Goal: Transaction & Acquisition: Purchase product/service

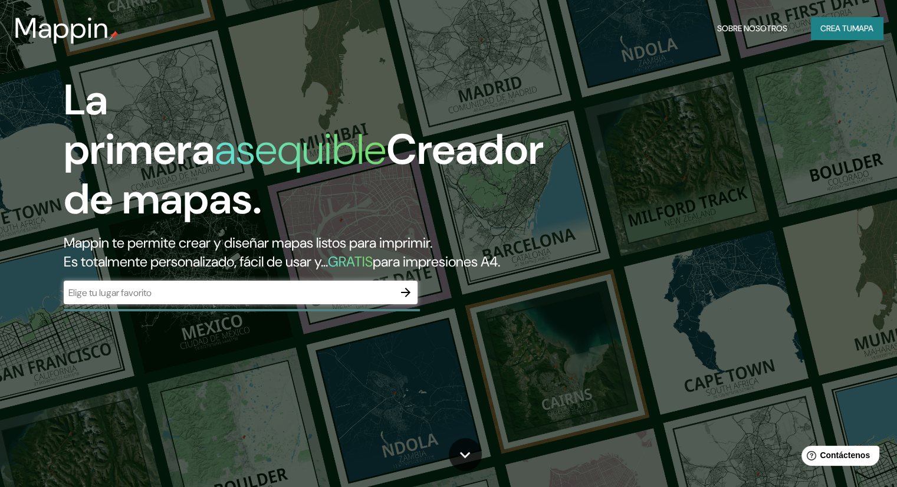
click at [346, 300] on input "text" at bounding box center [229, 293] width 330 height 14
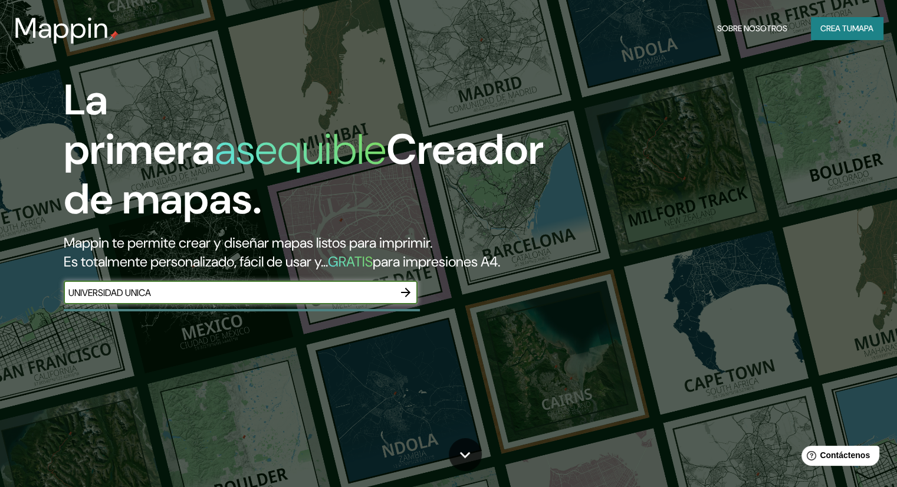
type input "UNIVERSIDAD UNICA"
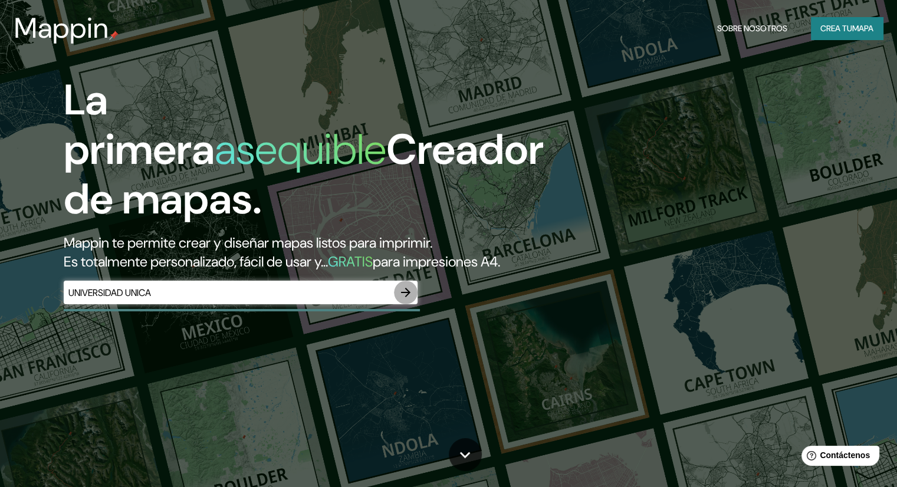
click at [401, 300] on icon "button" at bounding box center [406, 293] width 14 height 14
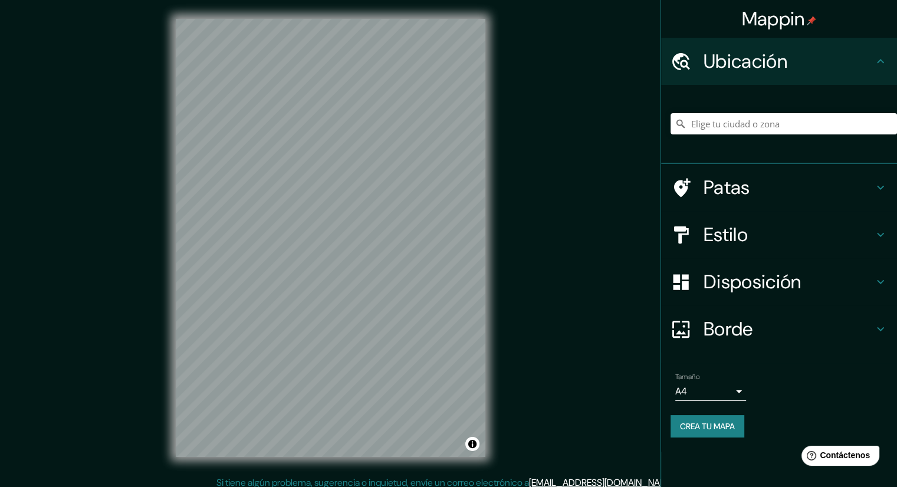
click at [755, 175] on div "Patas" at bounding box center [779, 187] width 236 height 47
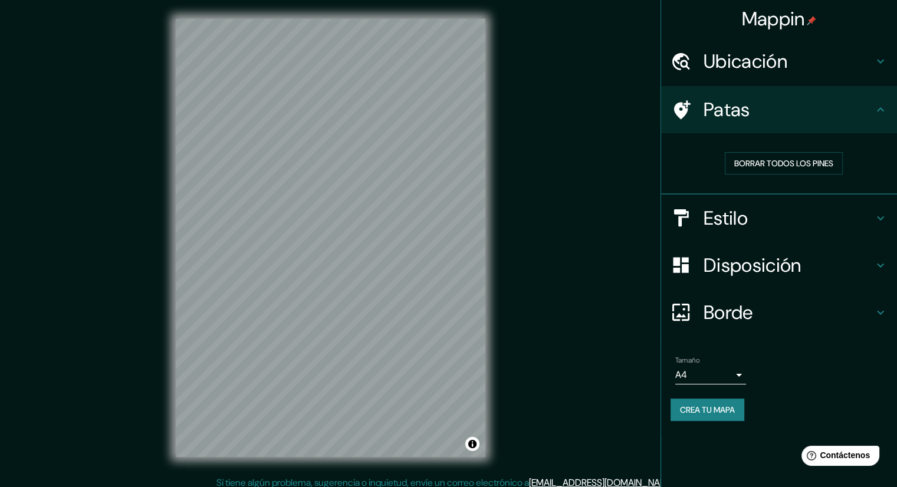
click at [779, 200] on div "Estilo" at bounding box center [779, 218] width 236 height 47
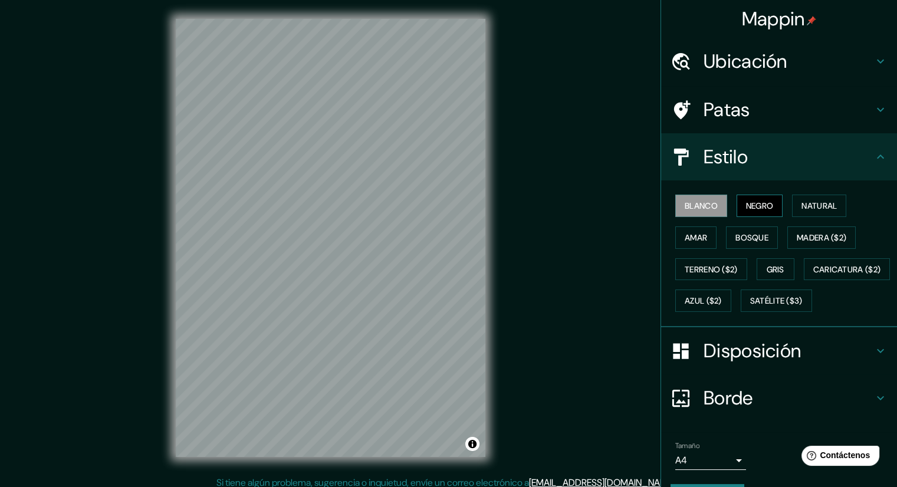
click at [762, 206] on font "Negro" at bounding box center [760, 206] width 28 height 11
click at [802, 205] on font "Natural" at bounding box center [819, 206] width 35 height 11
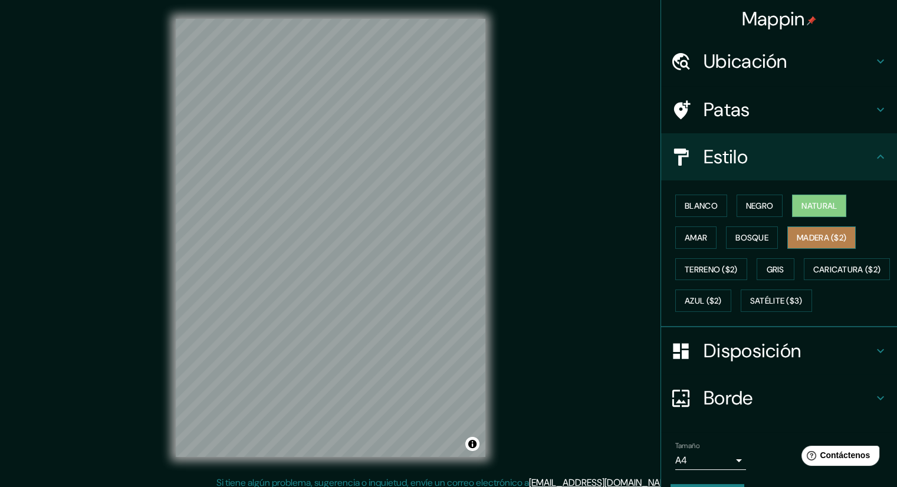
click at [808, 239] on font "Madera ($2)" at bounding box center [822, 237] width 50 height 11
click at [775, 264] on font "Gris" at bounding box center [776, 269] width 18 height 11
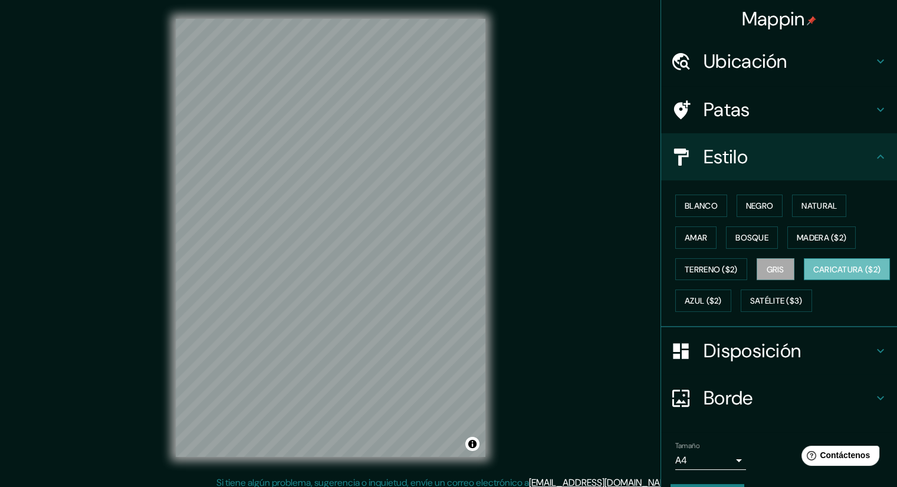
click at [814, 275] on font "Caricatura ($2)" at bounding box center [848, 269] width 68 height 11
click at [720, 272] on font "Terreno ($2)" at bounding box center [711, 269] width 53 height 11
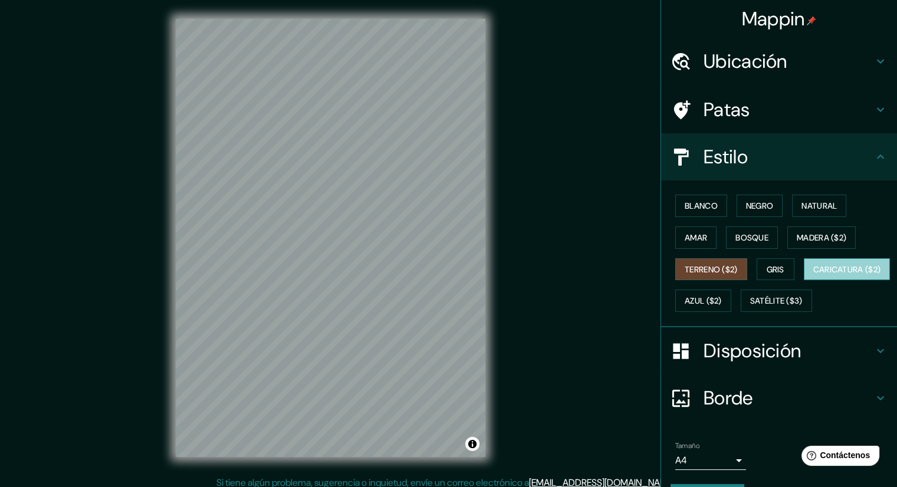
click at [814, 275] on font "Caricatura ($2)" at bounding box center [848, 269] width 68 height 11
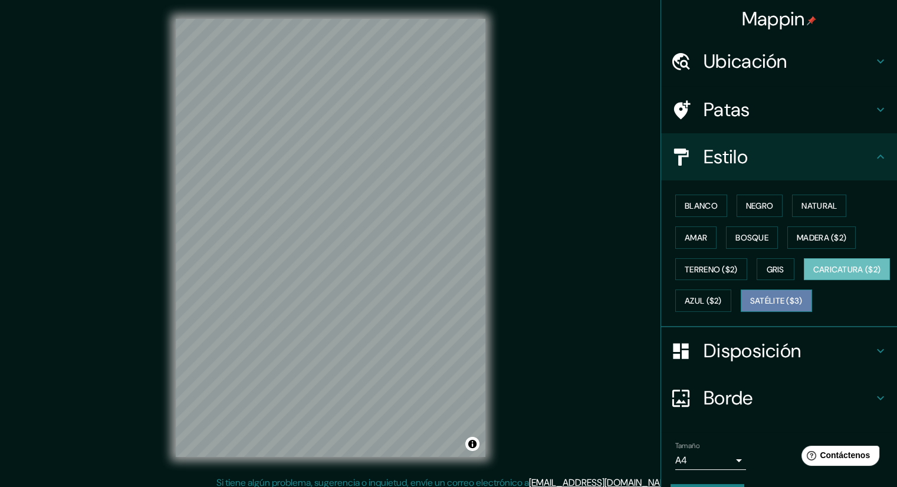
click at [751, 307] on font "Satélite ($3)" at bounding box center [777, 301] width 53 height 11
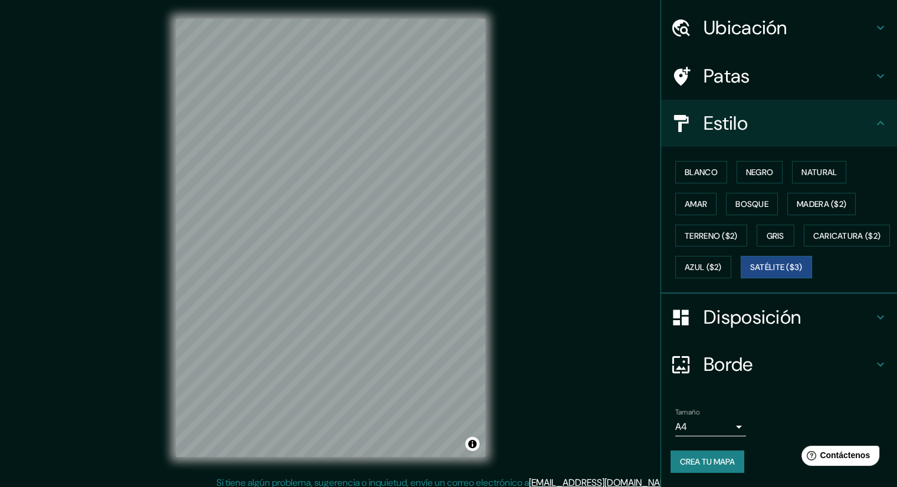
click at [721, 362] on font "Borde" at bounding box center [729, 364] width 50 height 25
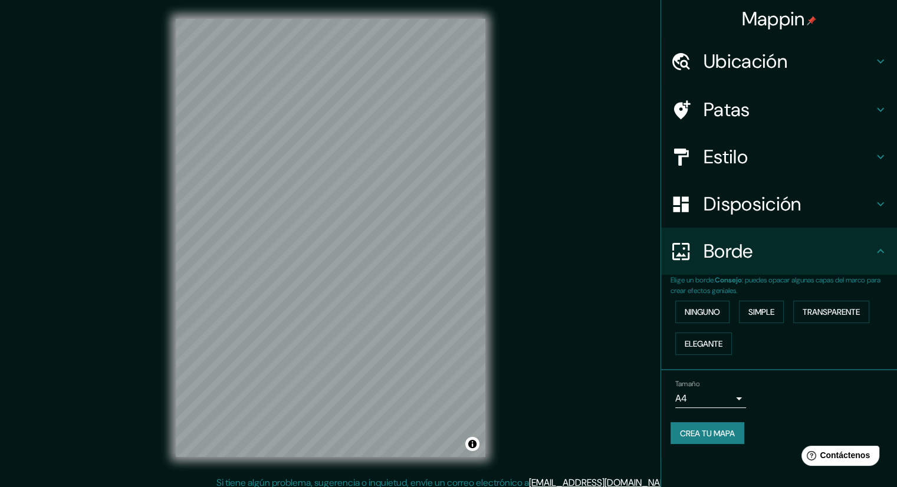
click at [736, 64] on font "Ubicación" at bounding box center [746, 61] width 84 height 25
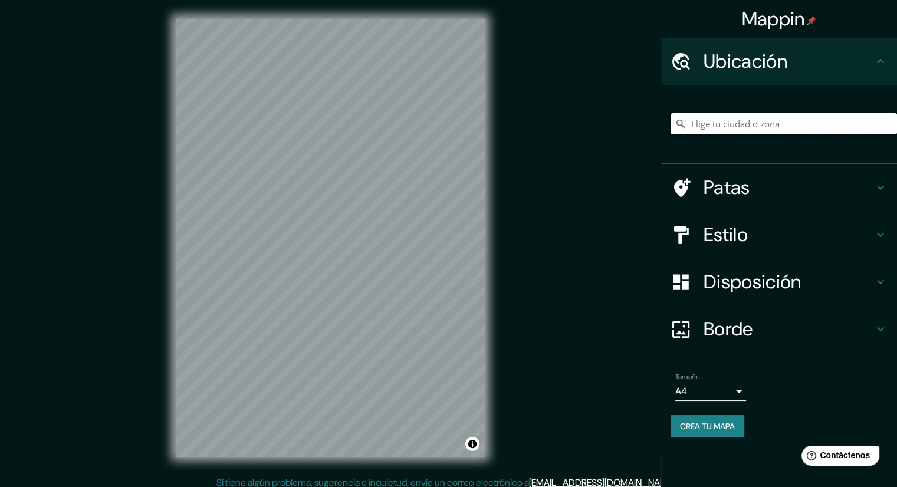
click at [740, 117] on input "Elige tu ciudad o zona" at bounding box center [784, 123] width 227 height 21
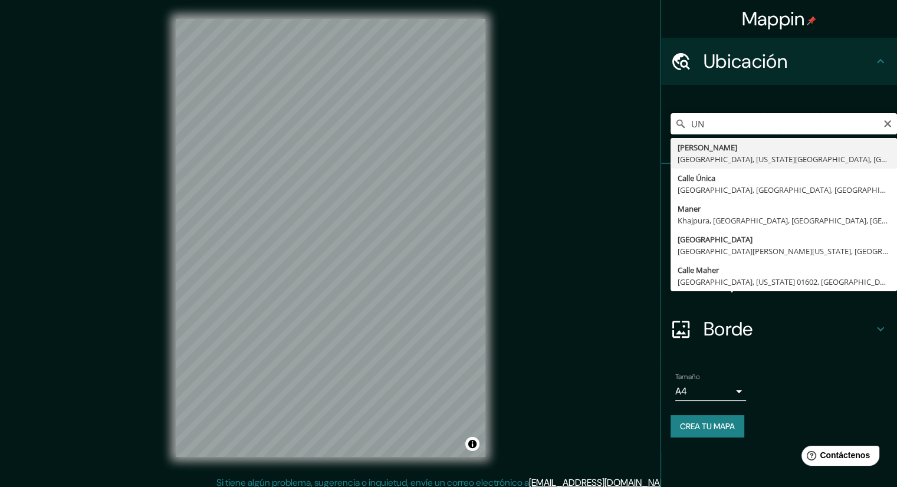
type input "U"
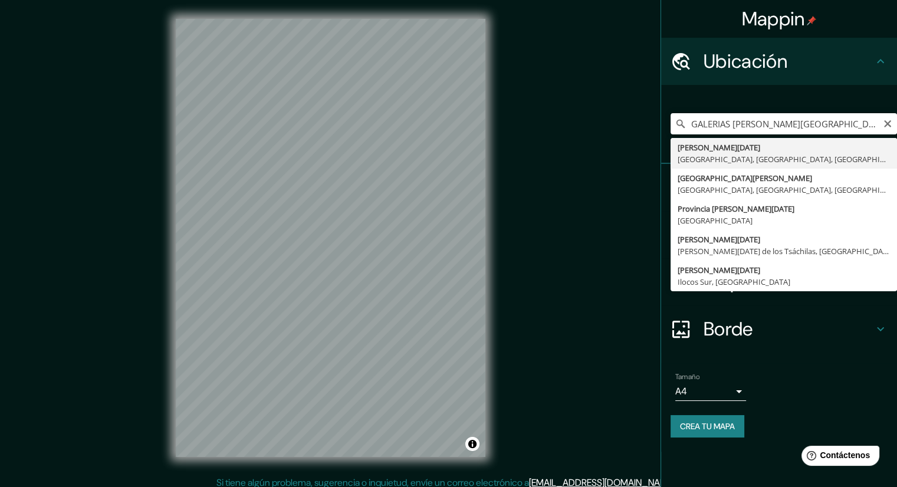
type input "[GEOGRAPHIC_DATA][PERSON_NAME], [GEOGRAPHIC_DATA], [GEOGRAPHIC_DATA], [GEOGRAPH…"
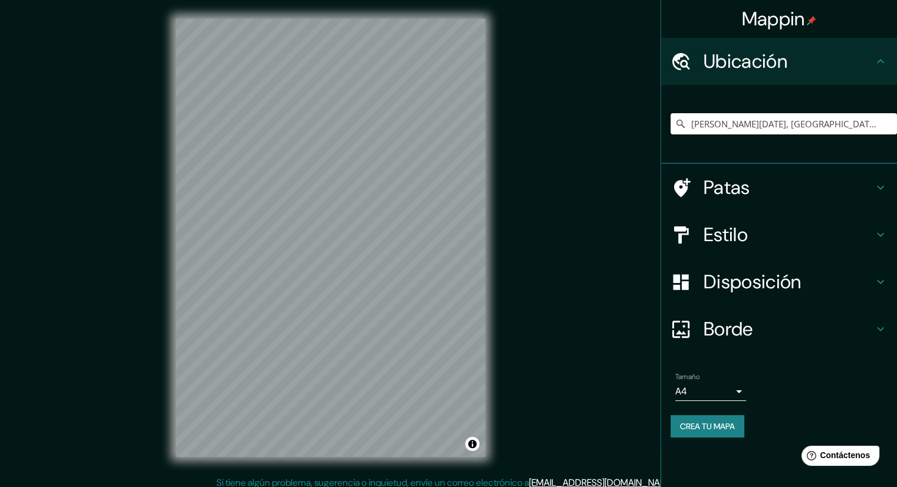
click at [733, 196] on font "Patas" at bounding box center [727, 187] width 47 height 25
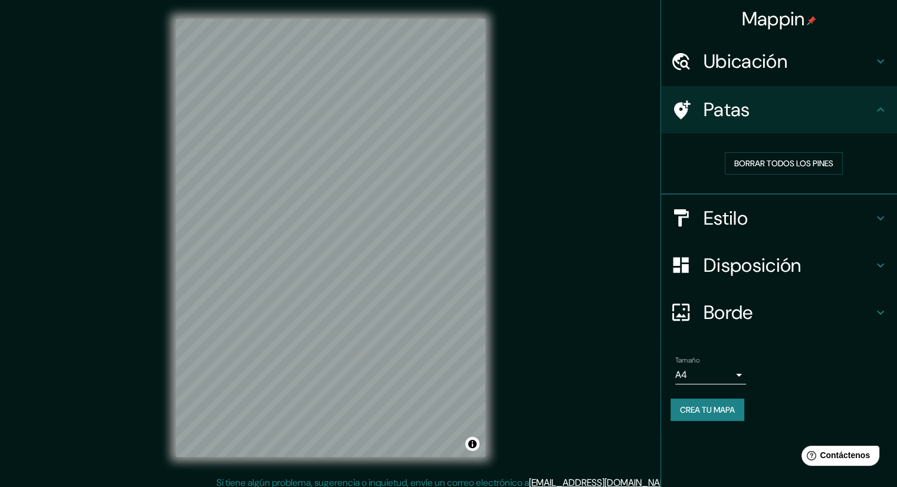
click at [736, 215] on font "Estilo" at bounding box center [726, 218] width 44 height 25
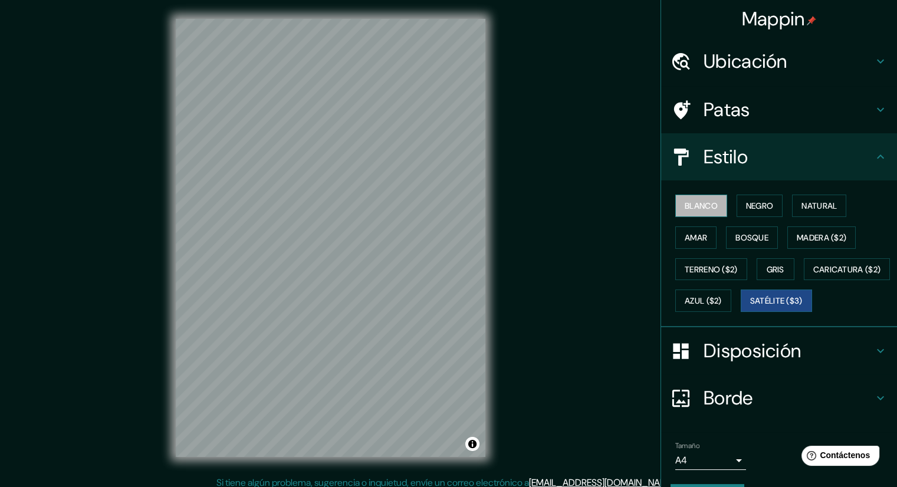
click at [699, 207] on font "Blanco" at bounding box center [701, 206] width 33 height 11
click at [755, 205] on font "Negro" at bounding box center [760, 206] width 28 height 11
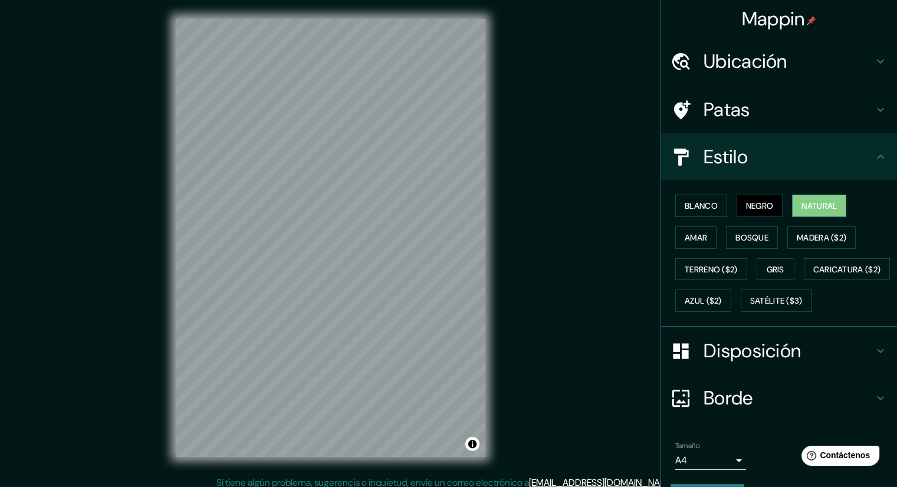
click at [808, 201] on font "Natural" at bounding box center [819, 206] width 35 height 11
click at [820, 241] on font "Madera ($2)" at bounding box center [822, 237] width 50 height 11
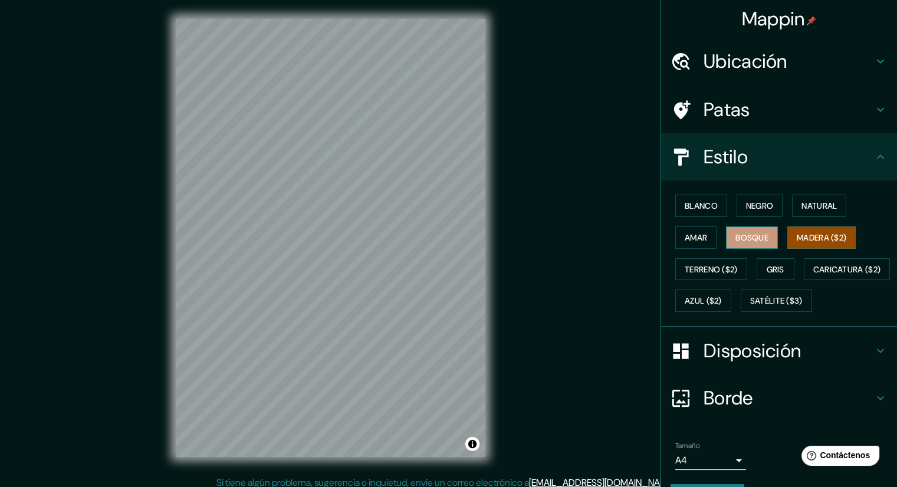
click at [756, 235] on font "Bosque" at bounding box center [752, 237] width 33 height 11
click at [696, 231] on font "Amar" at bounding box center [696, 237] width 22 height 15
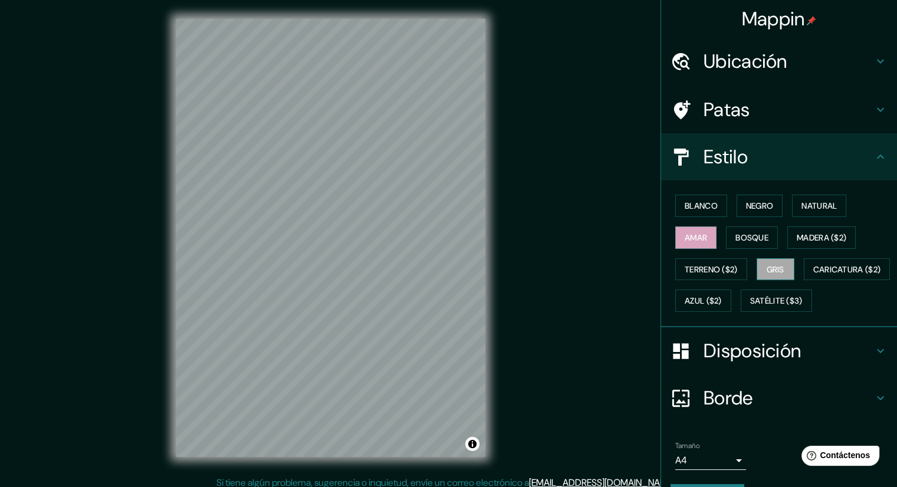
click at [757, 268] on button "Gris" at bounding box center [776, 269] width 38 height 22
click at [725, 266] on font "Terreno ($2)" at bounding box center [711, 269] width 53 height 11
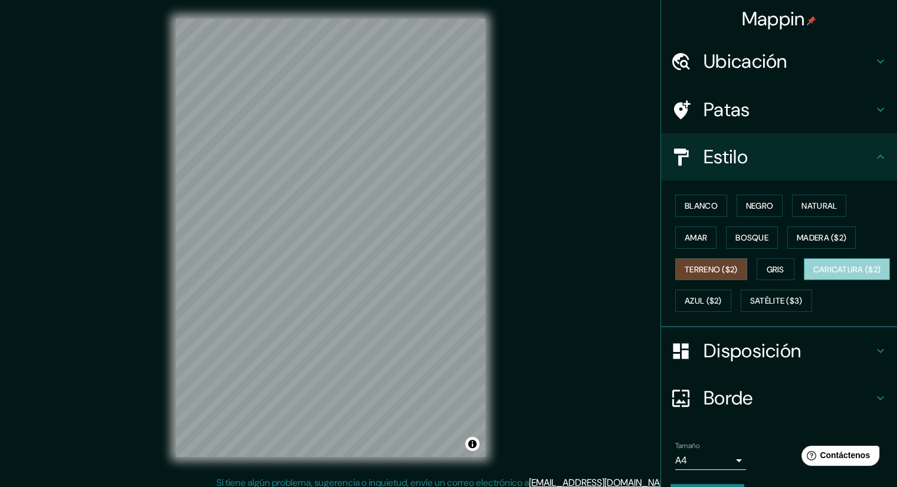
click at [814, 275] on font "Caricatura ($2)" at bounding box center [848, 269] width 68 height 11
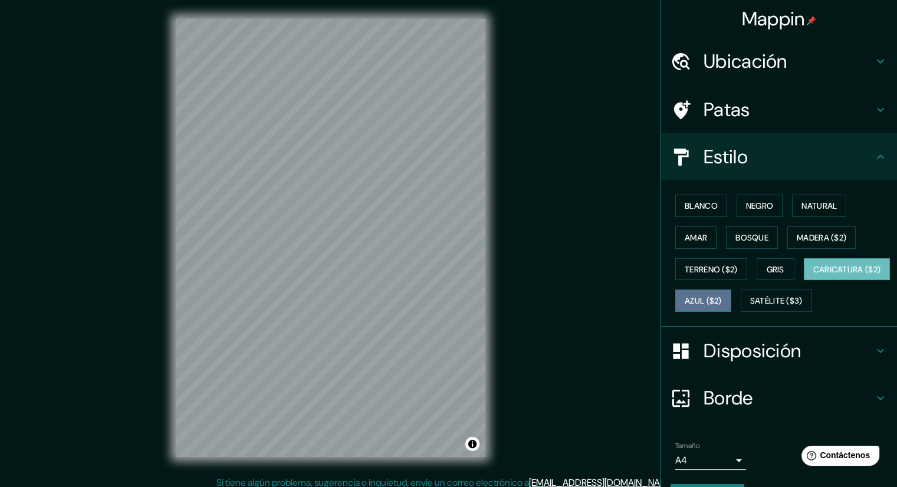
click at [722, 293] on font "Azul ($2)" at bounding box center [703, 300] width 37 height 15
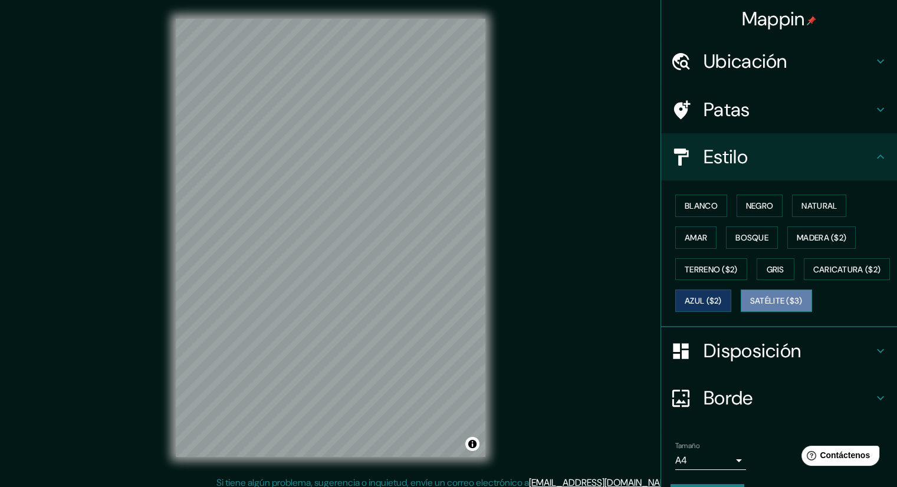
click at [751, 307] on font "Satélite ($3)" at bounding box center [777, 301] width 53 height 11
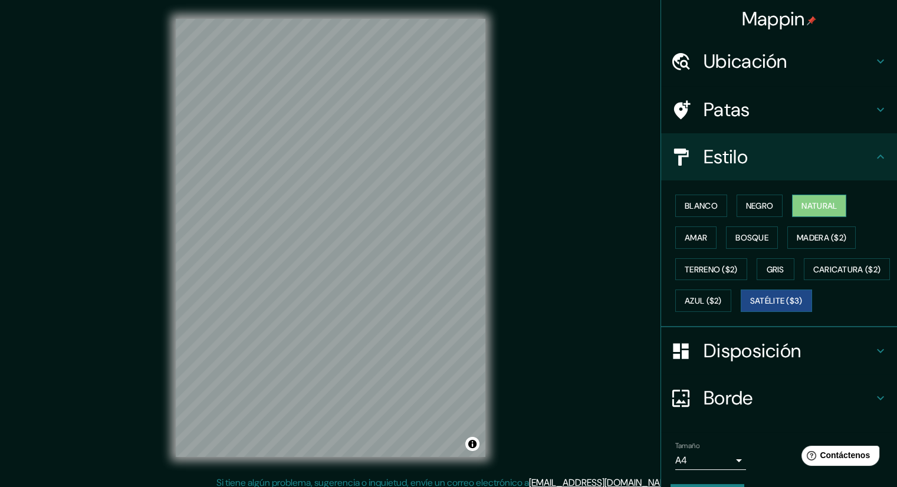
click at [802, 204] on font "Natural" at bounding box center [819, 206] width 35 height 11
click at [802, 232] on font "Madera ($2)" at bounding box center [822, 237] width 50 height 11
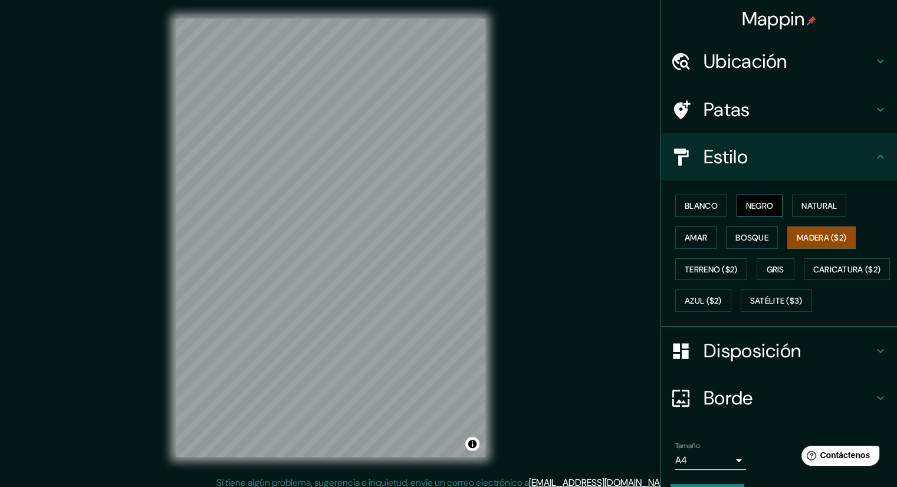
click at [737, 201] on button "Negro" at bounding box center [760, 206] width 47 height 22
click at [711, 202] on button "Blanco" at bounding box center [702, 206] width 52 height 22
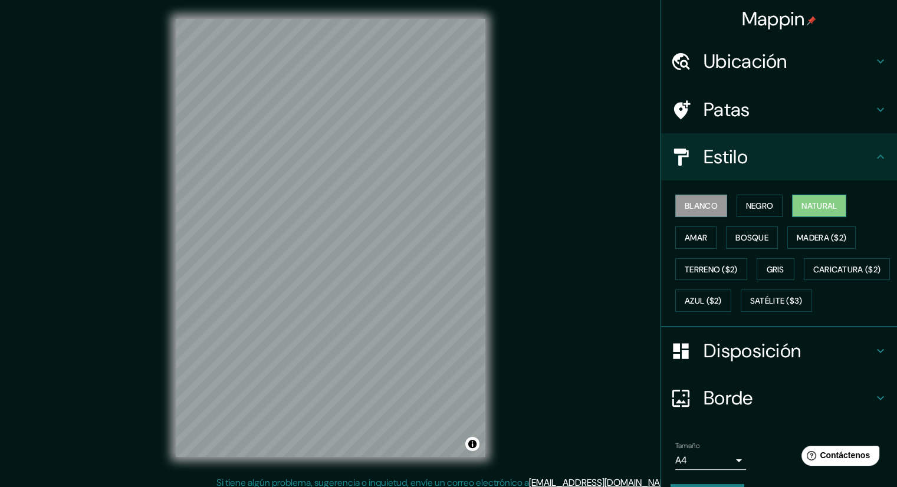
click at [812, 206] on font "Natural" at bounding box center [819, 206] width 35 height 11
click at [767, 236] on button "Bosque" at bounding box center [752, 238] width 52 height 22
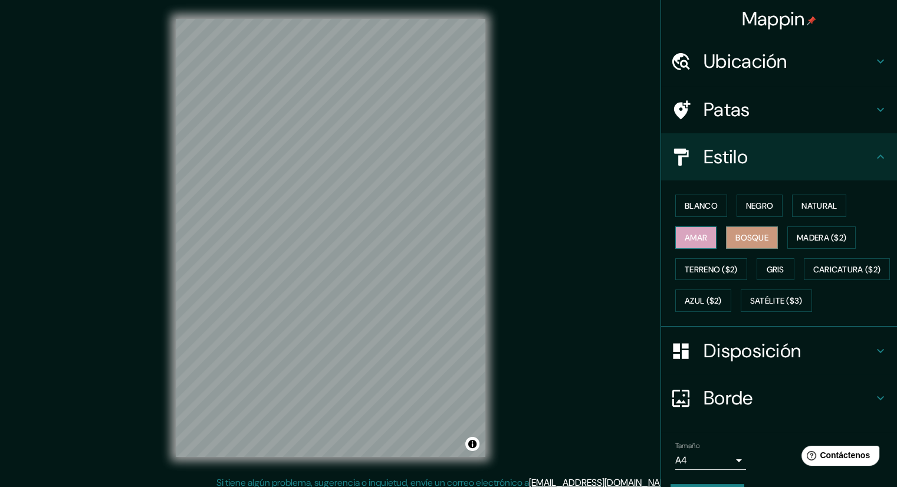
click at [689, 232] on font "Amar" at bounding box center [696, 237] width 22 height 11
click at [699, 262] on font "Terreno ($2)" at bounding box center [711, 269] width 53 height 15
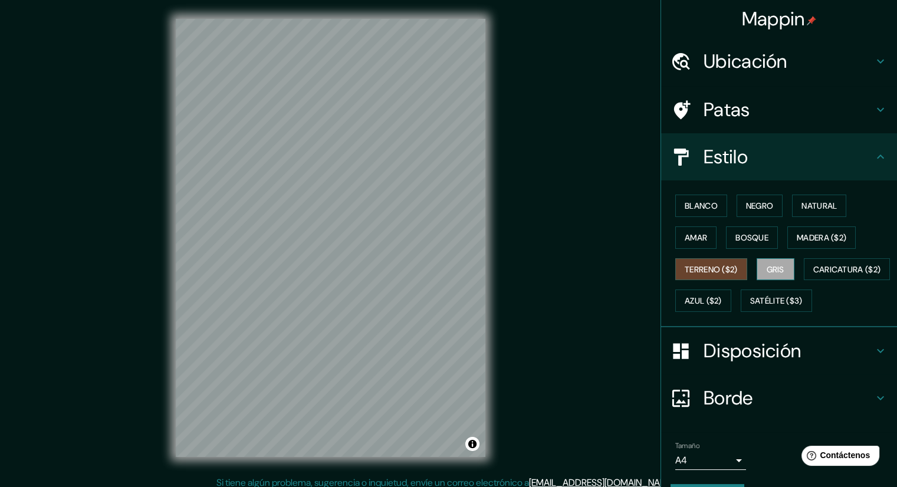
click at [772, 260] on button "Gris" at bounding box center [776, 269] width 38 height 22
click at [726, 262] on font "Terreno ($2)" at bounding box center [711, 269] width 53 height 15
click at [802, 205] on font "Natural" at bounding box center [819, 206] width 35 height 11
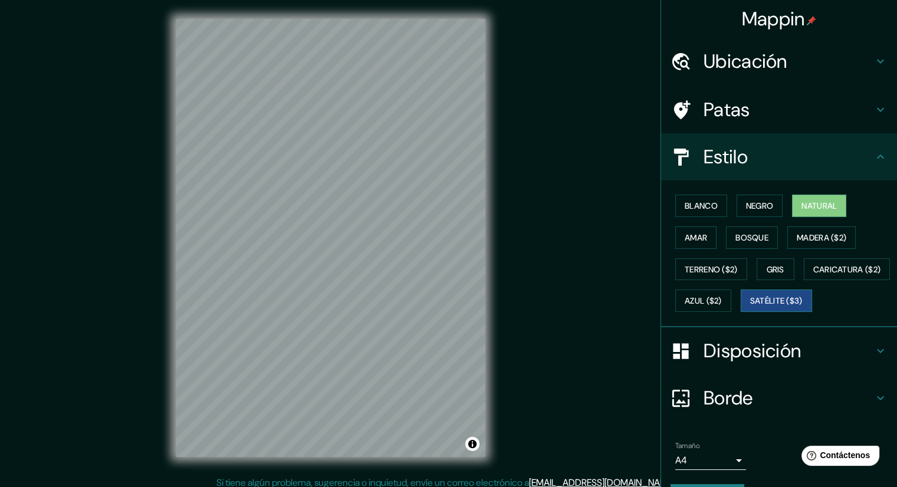
click at [751, 307] on font "Satélite ($3)" at bounding box center [777, 301] width 53 height 11
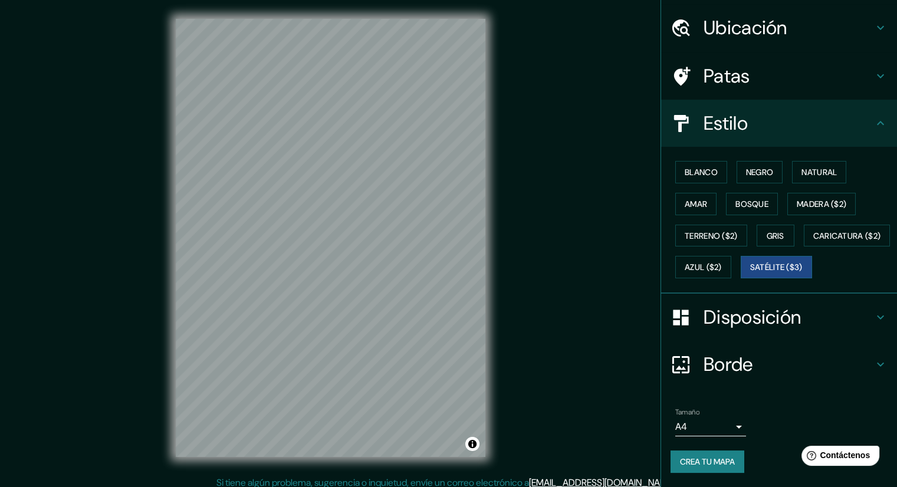
scroll to position [8, 0]
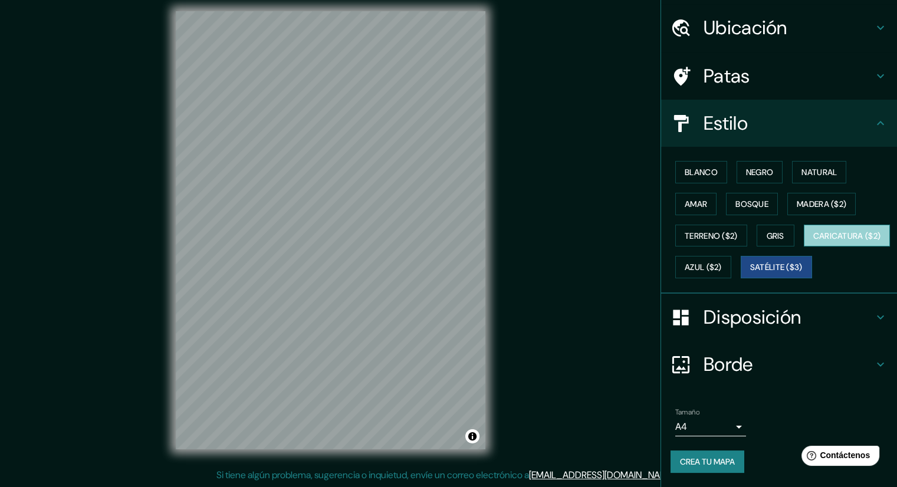
click at [814, 241] on font "Caricatura ($2)" at bounding box center [848, 236] width 68 height 11
click at [722, 263] on font "Azul ($2)" at bounding box center [703, 268] width 37 height 11
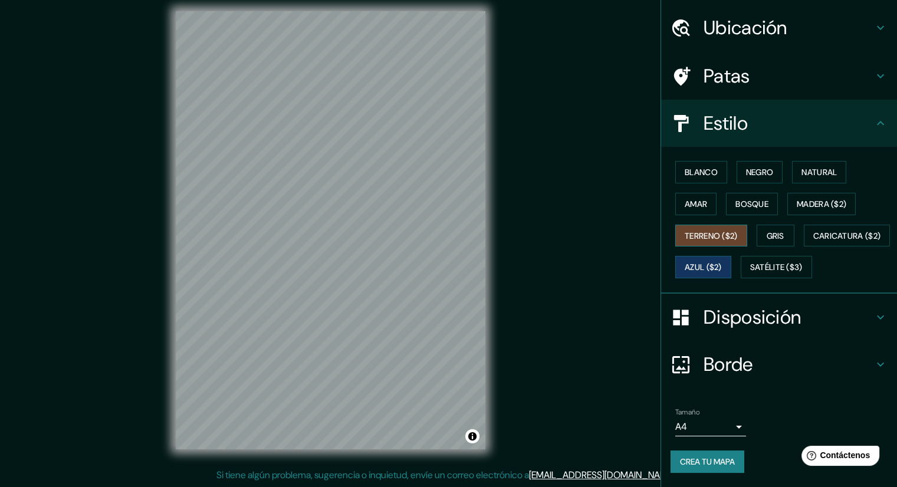
click at [715, 231] on font "Terreno ($2)" at bounding box center [711, 236] width 53 height 11
click at [751, 266] on font "Satélite ($3)" at bounding box center [777, 268] width 53 height 11
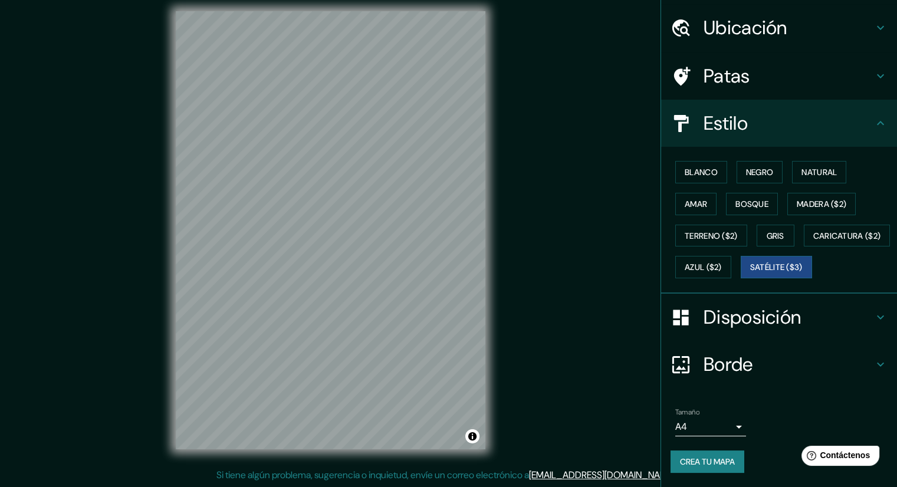
click at [720, 317] on font "Disposición" at bounding box center [752, 317] width 97 height 25
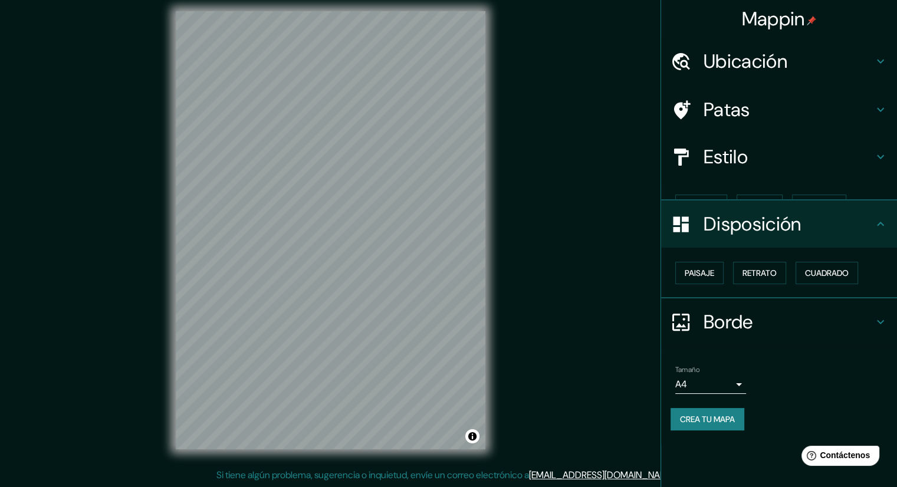
scroll to position [0, 0]
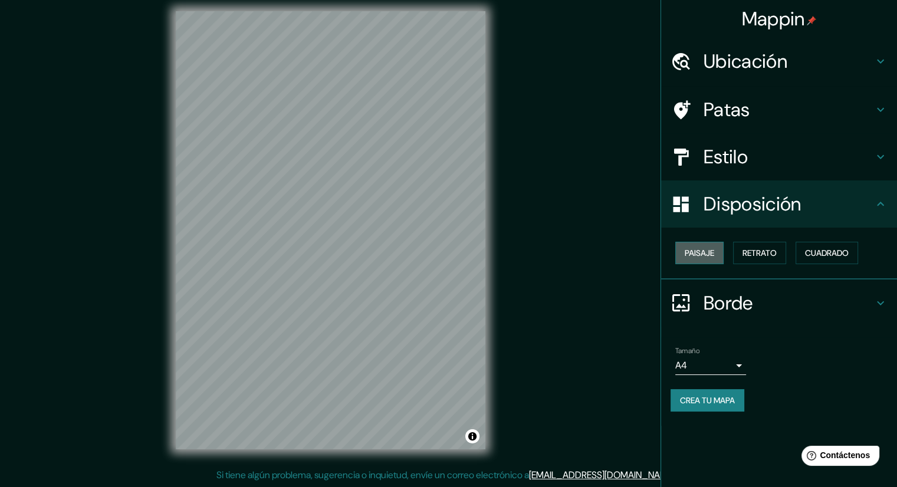
click at [715, 248] on font "Paisaje" at bounding box center [700, 253] width 30 height 11
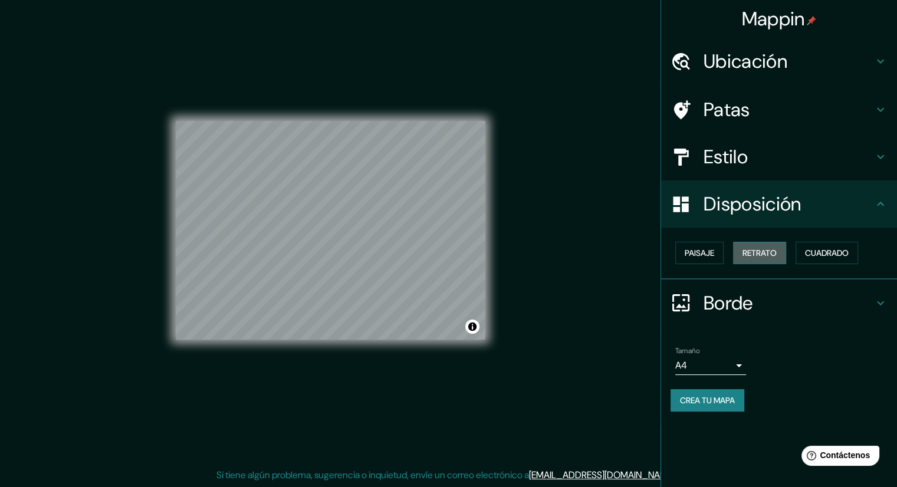
click at [755, 252] on font "Retrato" at bounding box center [760, 253] width 34 height 11
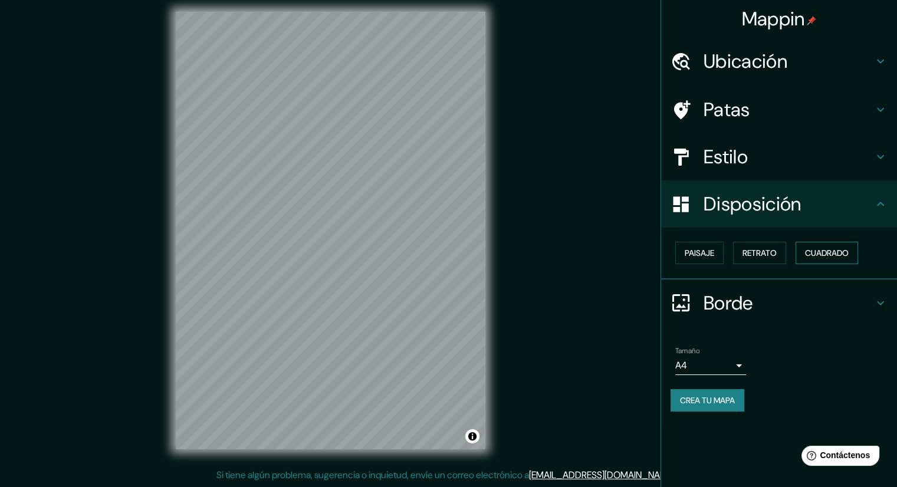
click at [826, 253] on font "Cuadrado" at bounding box center [827, 253] width 44 height 11
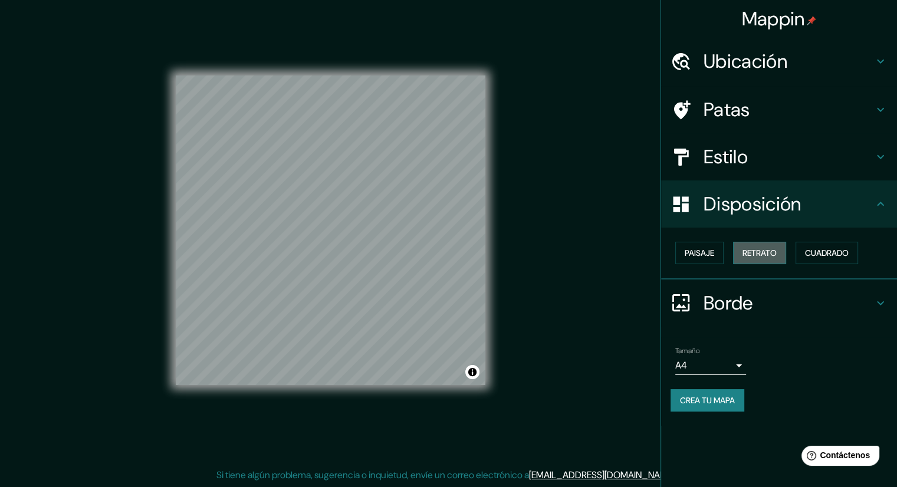
click at [765, 258] on font "Retrato" at bounding box center [760, 252] width 34 height 15
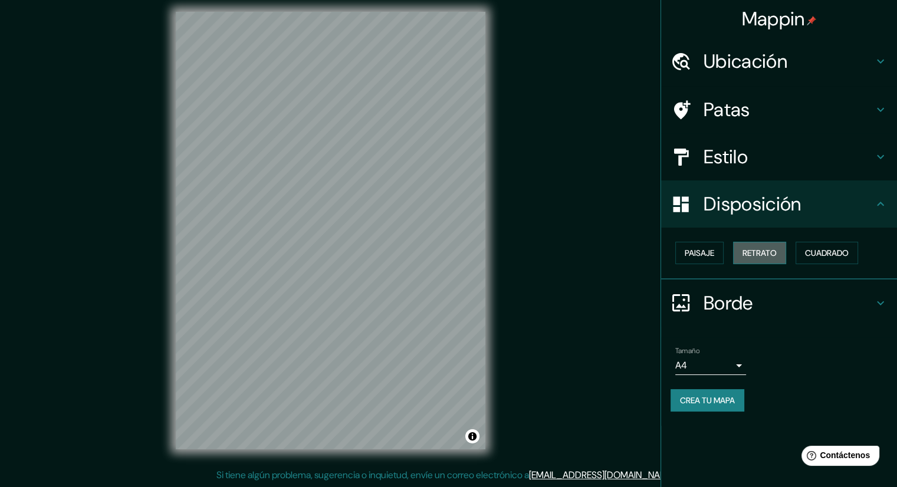
click at [743, 255] on button "Retrato" at bounding box center [759, 253] width 53 height 22
click at [717, 252] on button "Paisaje" at bounding box center [700, 253] width 48 height 22
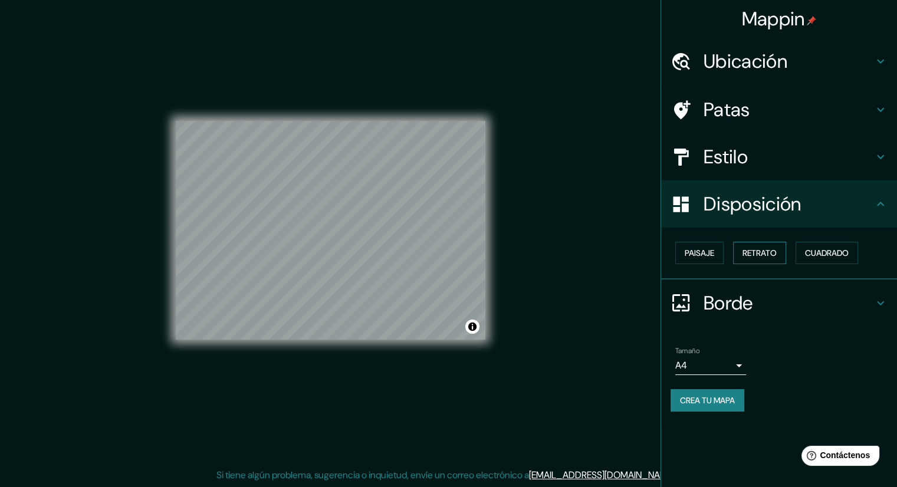
click at [751, 250] on font "Retrato" at bounding box center [760, 253] width 34 height 11
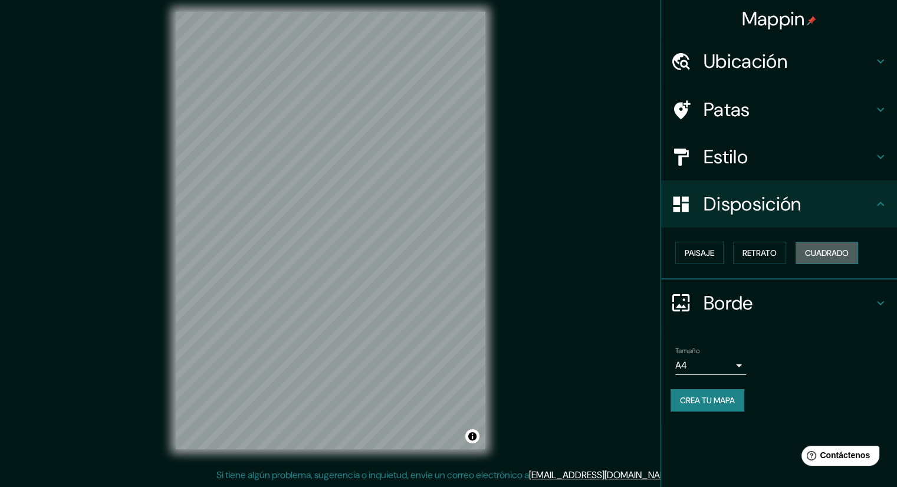
drag, startPoint x: 802, startPoint y: 251, endPoint x: 817, endPoint y: 252, distance: 14.2
click at [802, 251] on button "Cuadrado" at bounding box center [827, 253] width 63 height 22
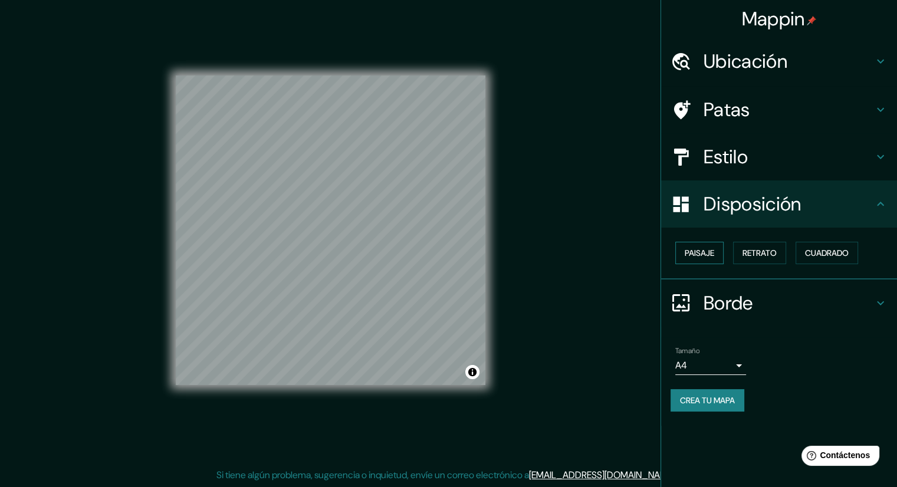
click at [688, 258] on font "Paisaje" at bounding box center [700, 252] width 30 height 15
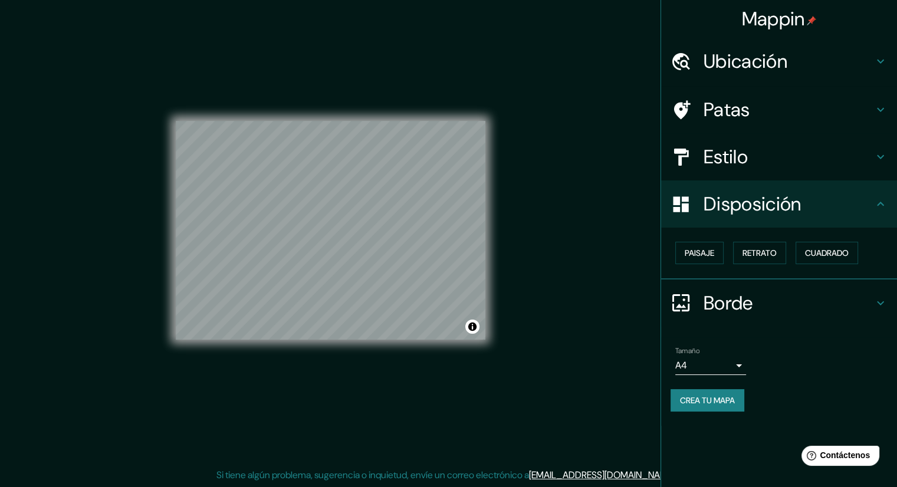
click at [716, 395] on font "Crea tu mapa" at bounding box center [707, 400] width 55 height 11
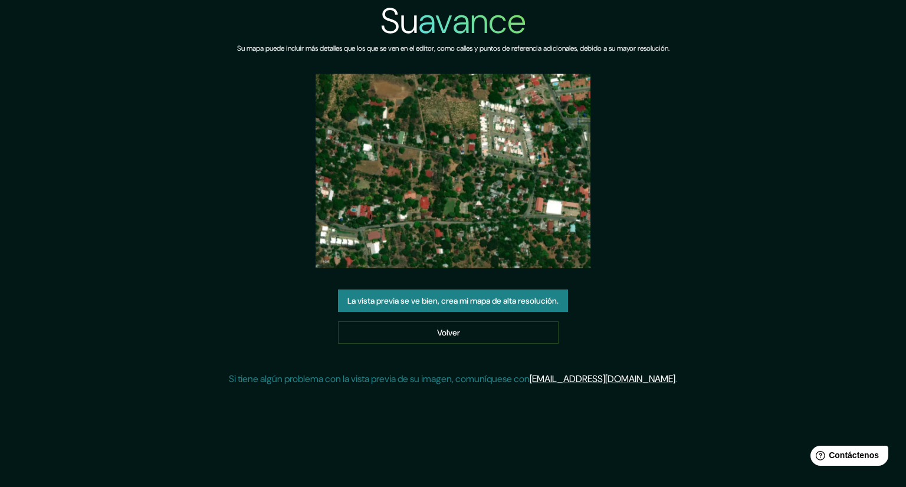
click at [521, 305] on font "La vista previa se ve bien, crea mi mapa de alta resolución." at bounding box center [453, 301] width 211 height 11
drag, startPoint x: 703, startPoint y: 239, endPoint x: 699, endPoint y: 247, distance: 9.0
click at [703, 239] on div "Su avance Su mapa puede incluir más detalles que los que se ven en el editor, c…" at bounding box center [453, 198] width 906 height 396
click at [491, 328] on link "Volver" at bounding box center [448, 333] width 221 height 22
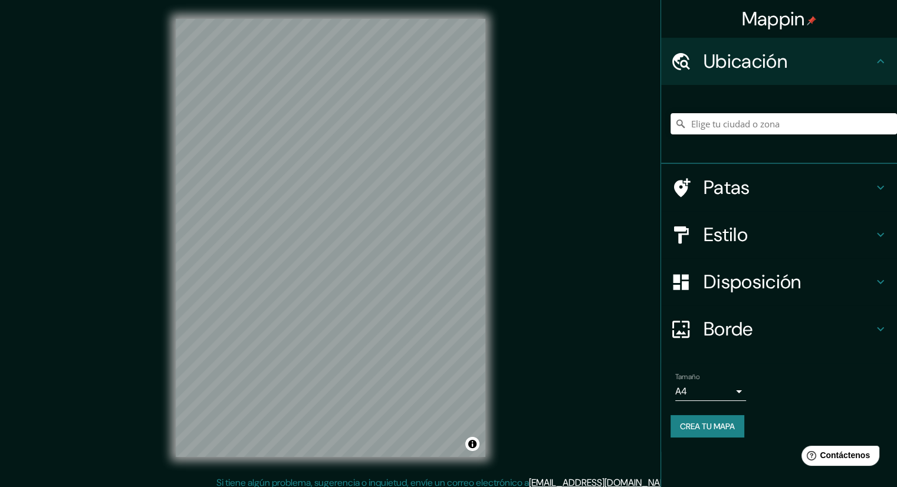
scroll to position [8, 0]
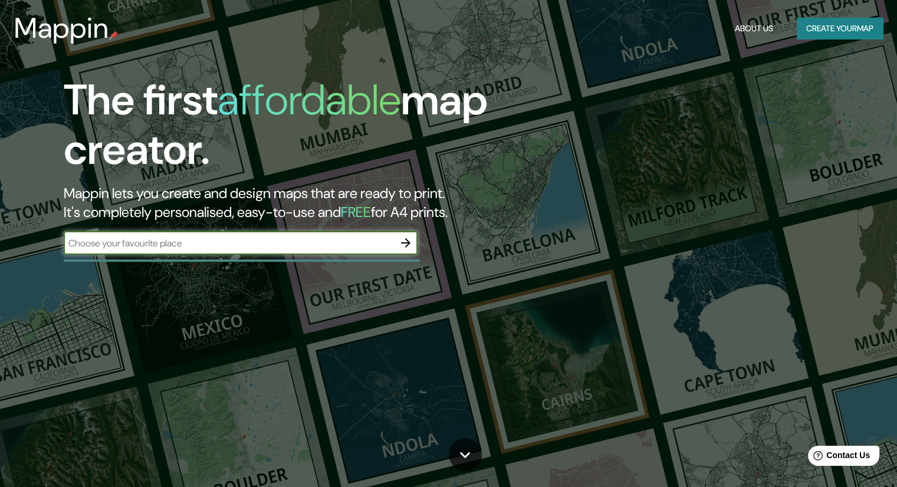
click at [329, 246] on input "text" at bounding box center [229, 244] width 330 height 14
type input "UNIVERSIDAD UNICA"
click at [399, 245] on icon "button" at bounding box center [406, 243] width 14 height 14
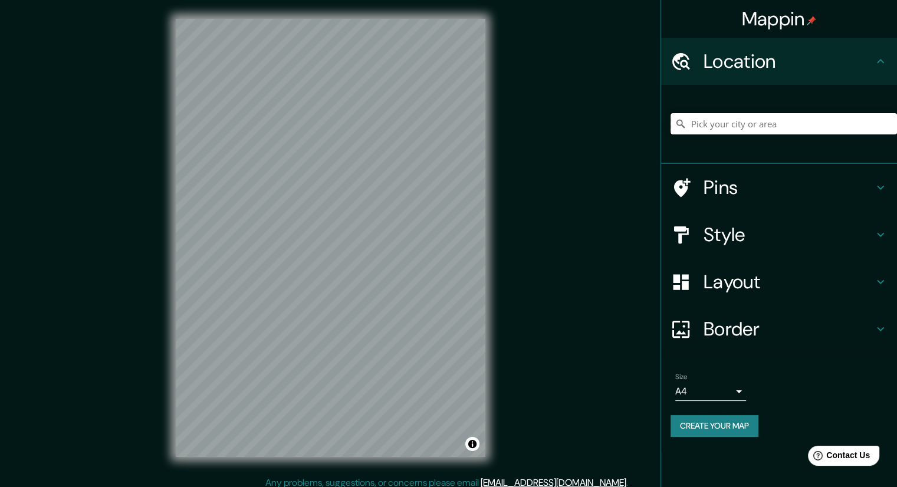
click at [722, 121] on input "Pick your city or area" at bounding box center [784, 123] width 227 height 21
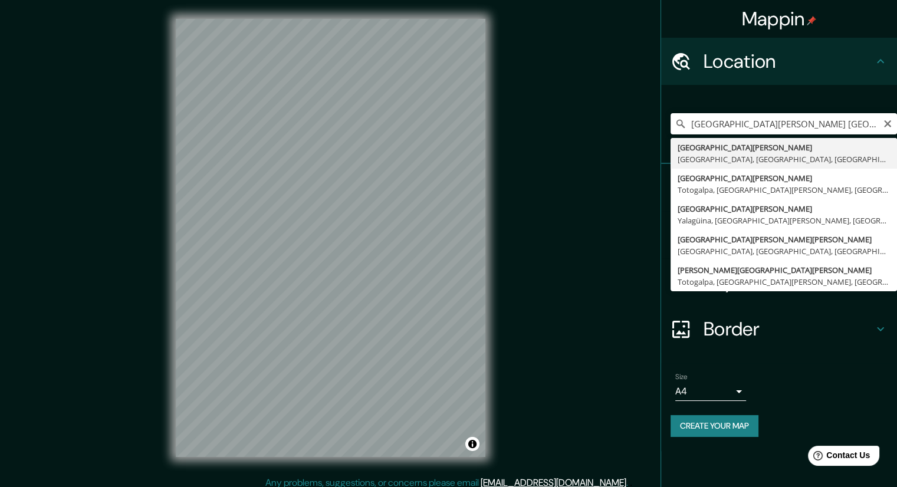
type input "[GEOGRAPHIC_DATA][PERSON_NAME], [GEOGRAPHIC_DATA], [GEOGRAPHIC_DATA], [GEOGRAPH…"
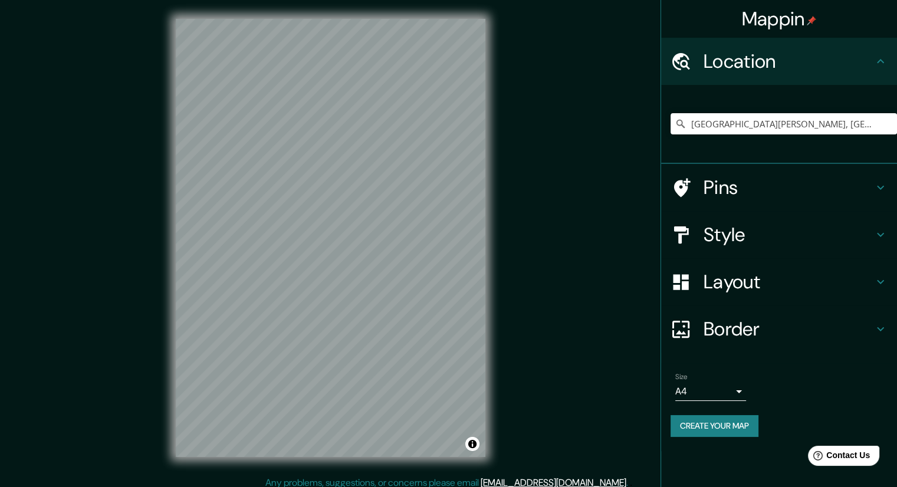
click at [732, 190] on h4 "Pins" at bounding box center [789, 188] width 170 height 24
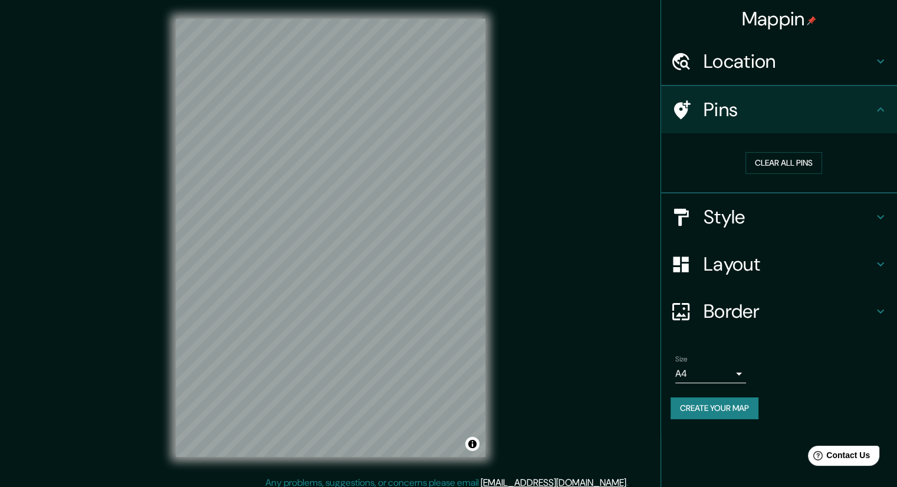
click at [736, 209] on h4 "Style" at bounding box center [789, 217] width 170 height 24
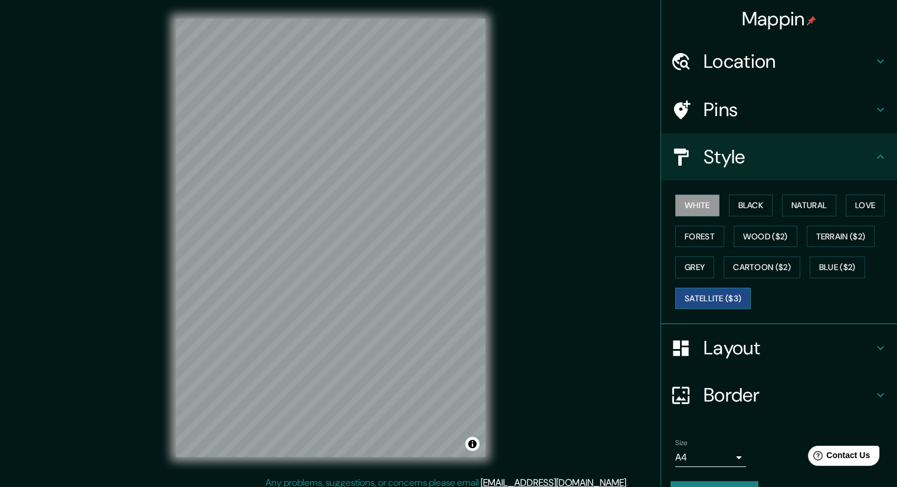
click at [700, 303] on button "Satellite ($3)" at bounding box center [714, 299] width 76 height 22
click at [576, 373] on div "Mappin Location [GEOGRAPHIC_DATA][PERSON_NAME], [GEOGRAPHIC_DATA], [GEOGRAPHIC_…" at bounding box center [448, 247] width 897 height 495
click at [487, 293] on div "© Mapbox © OpenStreetMap Improve this map © Maxar" at bounding box center [331, 238] width 348 height 476
click at [817, 269] on button "Blue ($2)" at bounding box center [837, 268] width 55 height 22
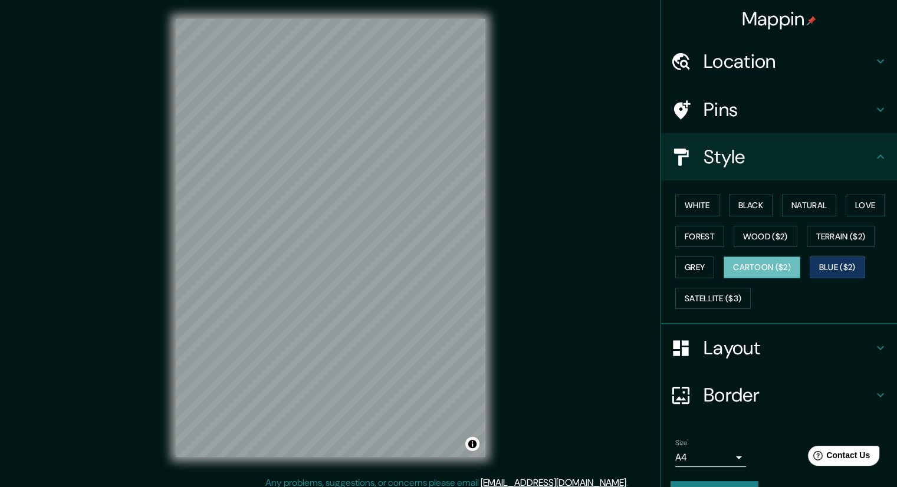
click at [768, 269] on button "Cartoon ($2)" at bounding box center [762, 268] width 77 height 22
click at [696, 263] on button "Grey" at bounding box center [695, 268] width 39 height 22
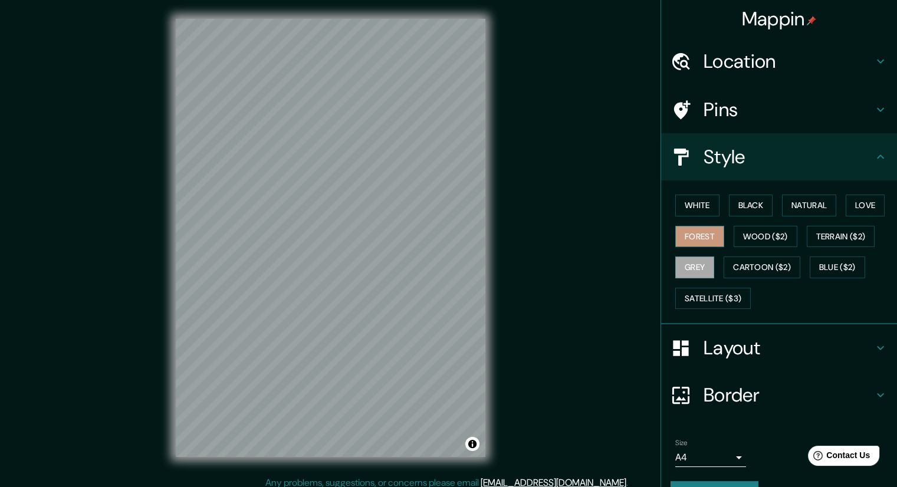
click at [699, 237] on button "Forest" at bounding box center [700, 237] width 49 height 22
drag, startPoint x: 743, startPoint y: 234, endPoint x: 754, endPoint y: 234, distance: 11.2
click at [745, 234] on button "Wood ($2)" at bounding box center [766, 237] width 64 height 22
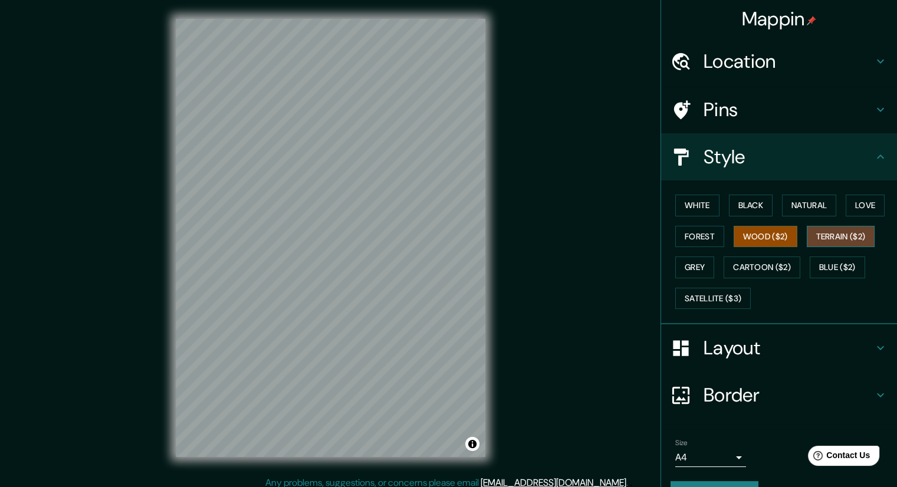
click at [848, 234] on button "Terrain ($2)" at bounding box center [841, 237] width 68 height 22
click at [848, 203] on button "Love" at bounding box center [865, 206] width 39 height 22
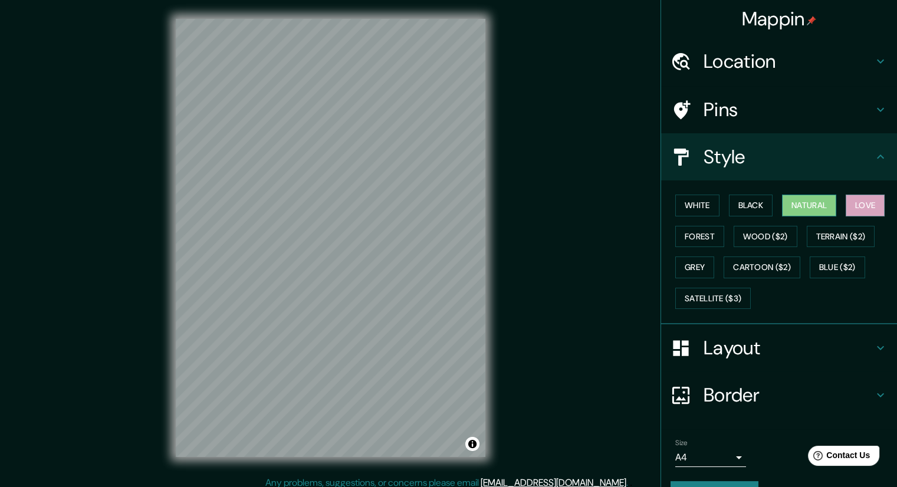
click at [814, 207] on button "Natural" at bounding box center [809, 206] width 54 height 22
click at [760, 208] on button "Black" at bounding box center [751, 206] width 44 height 22
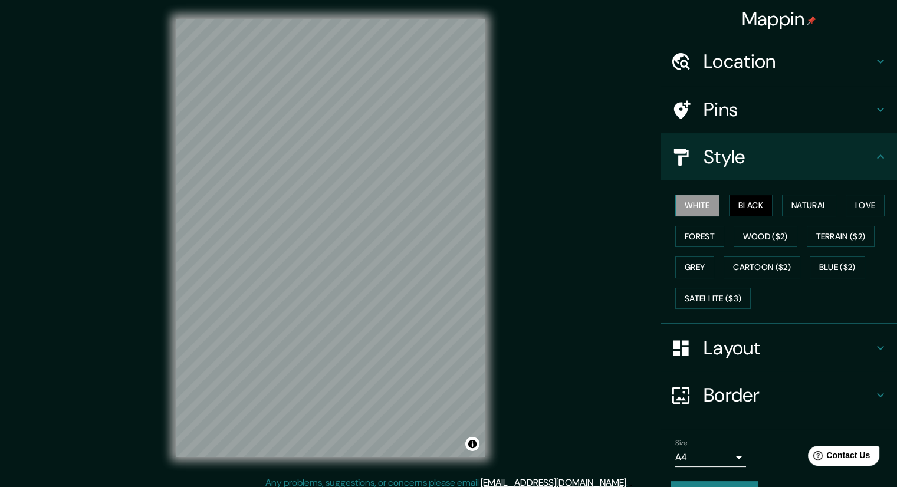
click at [676, 208] on button "White" at bounding box center [698, 206] width 44 height 22
click at [706, 298] on button "Satellite ($3)" at bounding box center [714, 299] width 76 height 22
